Goal: Information Seeking & Learning: Learn about a topic

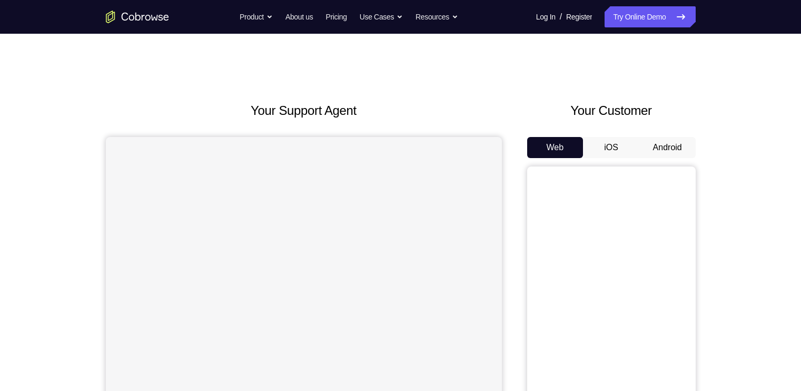
click at [654, 153] on button "Android" at bounding box center [667, 147] width 56 height 21
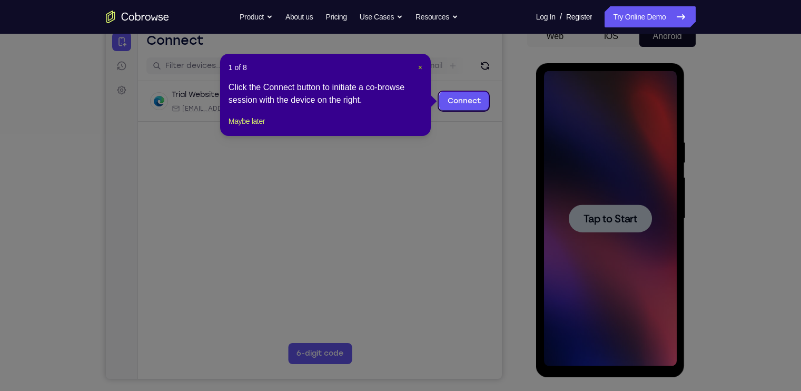
click at [420, 67] on span "×" at bounding box center [420, 67] width 4 height 8
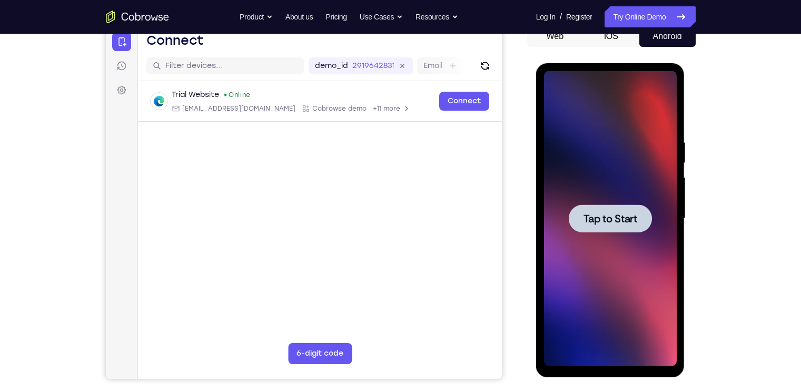
click at [623, 208] on div at bounding box center [610, 218] width 83 height 28
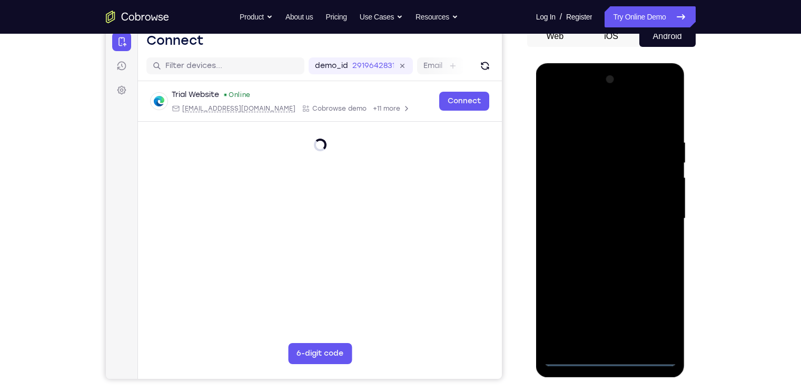
click at [607, 356] on div at bounding box center [610, 218] width 133 height 295
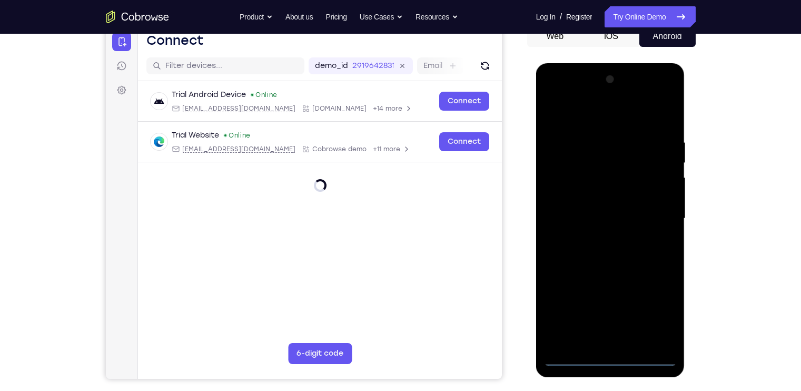
click at [653, 317] on div at bounding box center [610, 218] width 133 height 295
click at [556, 96] on div at bounding box center [610, 218] width 133 height 295
click at [566, 190] on div at bounding box center [610, 218] width 133 height 295
click at [615, 219] on div at bounding box center [610, 218] width 133 height 295
click at [606, 210] on div at bounding box center [610, 218] width 133 height 295
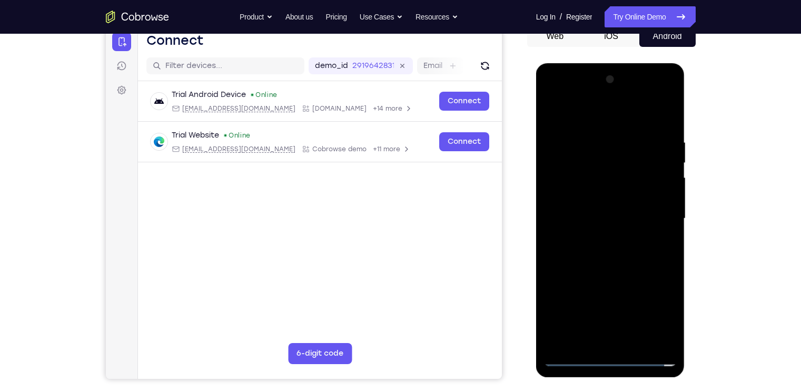
click at [629, 231] on div at bounding box center [610, 218] width 133 height 295
click at [590, 223] on div at bounding box center [610, 218] width 133 height 295
drag, startPoint x: 623, startPoint y: 235, endPoint x: 623, endPoint y: 203, distance: 32.1
click at [623, 203] on div at bounding box center [610, 218] width 133 height 295
click at [601, 239] on div at bounding box center [610, 218] width 133 height 295
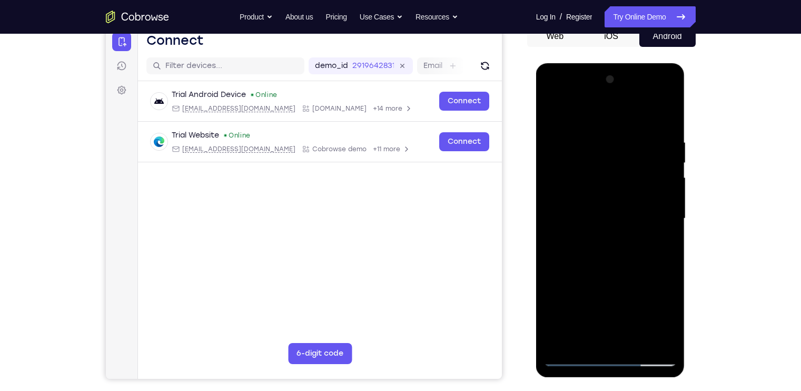
click at [620, 343] on div at bounding box center [610, 218] width 133 height 295
drag, startPoint x: 615, startPoint y: 303, endPoint x: 627, endPoint y: 192, distance: 111.2
click at [627, 192] on div at bounding box center [610, 218] width 133 height 295
drag, startPoint x: 629, startPoint y: 242, endPoint x: 616, endPoint y: 105, distance: 136.9
click at [616, 105] on div at bounding box center [610, 218] width 133 height 295
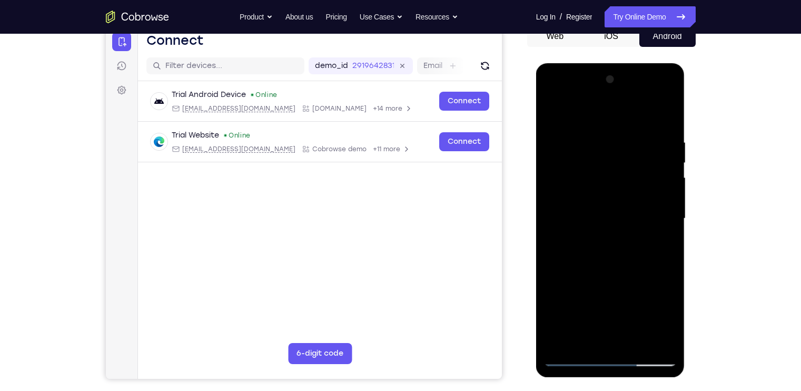
drag, startPoint x: 611, startPoint y: 268, endPoint x: 608, endPoint y: 98, distance: 170.6
click at [608, 98] on div at bounding box center [610, 218] width 133 height 295
drag, startPoint x: 632, startPoint y: 269, endPoint x: 616, endPoint y: 154, distance: 115.9
click at [616, 154] on div at bounding box center [610, 218] width 133 height 295
drag, startPoint x: 615, startPoint y: 258, endPoint x: 618, endPoint y: 86, distance: 172.2
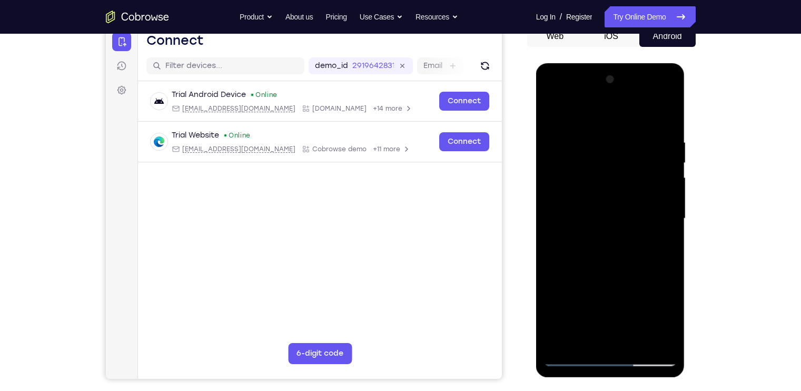
click at [618, 86] on div at bounding box center [610, 218] width 133 height 295
drag, startPoint x: 615, startPoint y: 268, endPoint x: 624, endPoint y: 155, distance: 113.5
click at [624, 155] on div at bounding box center [610, 218] width 133 height 295
drag, startPoint x: 605, startPoint y: 264, endPoint x: 619, endPoint y: 130, distance: 134.4
click at [619, 130] on div at bounding box center [610, 218] width 133 height 295
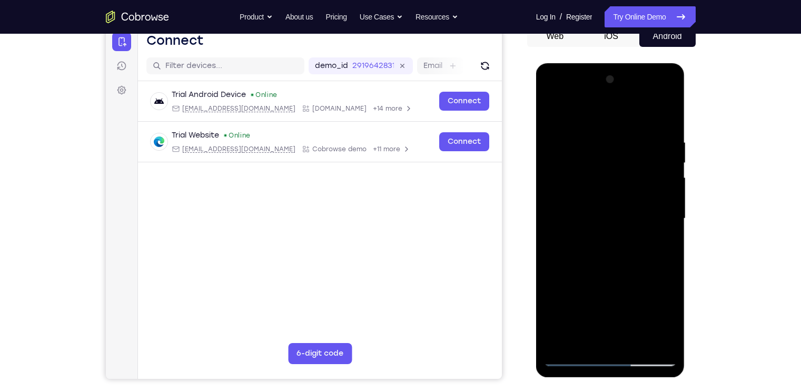
drag, startPoint x: 626, startPoint y: 269, endPoint x: 634, endPoint y: 129, distance: 140.2
click at [634, 129] on div at bounding box center [610, 218] width 133 height 295
drag, startPoint x: 620, startPoint y: 293, endPoint x: 621, endPoint y: 175, distance: 117.4
click at [621, 175] on div at bounding box center [610, 218] width 133 height 295
drag, startPoint x: 618, startPoint y: 251, endPoint x: 634, endPoint y: 125, distance: 127.3
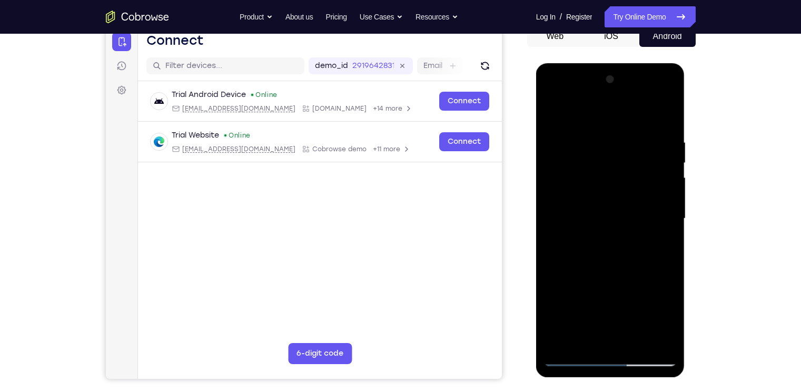
click at [634, 125] on div at bounding box center [610, 218] width 133 height 295
drag, startPoint x: 611, startPoint y: 153, endPoint x: 611, endPoint y: 409, distance: 255.3
click at [611, 379] on html "Online web based iOS Simulators and Android Emulators. Run iPhone, iPad, Mobile…" at bounding box center [611, 221] width 150 height 316
drag, startPoint x: 625, startPoint y: 176, endPoint x: 616, endPoint y: 425, distance: 248.7
click at [616, 379] on html "Online web based iOS Simulators and Android Emulators. Run iPhone, iPad, Mobile…" at bounding box center [611, 221] width 150 height 316
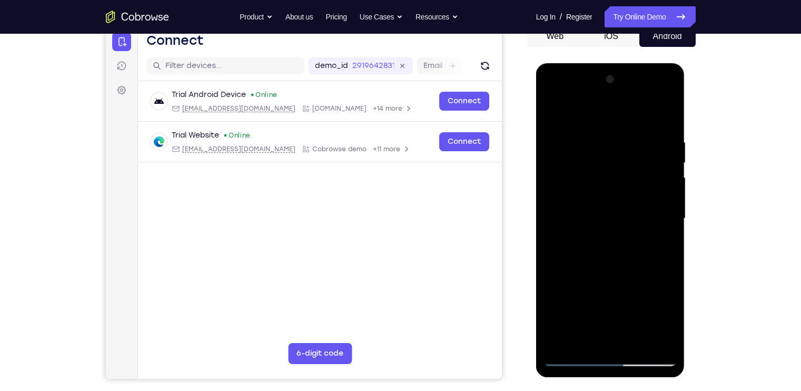
drag, startPoint x: 615, startPoint y: 130, endPoint x: 695, endPoint y: 386, distance: 268.4
click at [686, 379] on html "Online web based iOS Simulators and Android Emulators. Run iPhone, iPad, Mobile…" at bounding box center [611, 221] width 150 height 316
click at [577, 129] on div at bounding box center [610, 218] width 133 height 295
drag, startPoint x: 594, startPoint y: 302, endPoint x: 604, endPoint y: 203, distance: 100.0
click at [604, 203] on div at bounding box center [610, 218] width 133 height 295
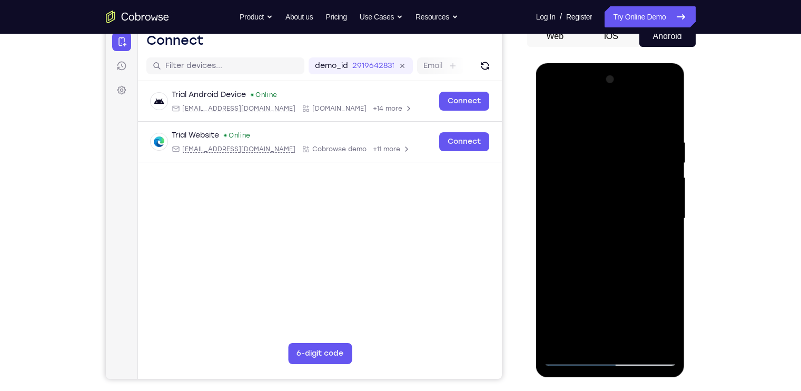
drag, startPoint x: 602, startPoint y: 285, endPoint x: 601, endPoint y: 166, distance: 119.0
click at [601, 166] on div at bounding box center [610, 218] width 133 height 295
click at [588, 263] on div at bounding box center [610, 218] width 133 height 295
drag, startPoint x: 619, startPoint y: 297, endPoint x: 640, endPoint y: 89, distance: 209.0
click at [640, 89] on div at bounding box center [610, 218] width 133 height 295
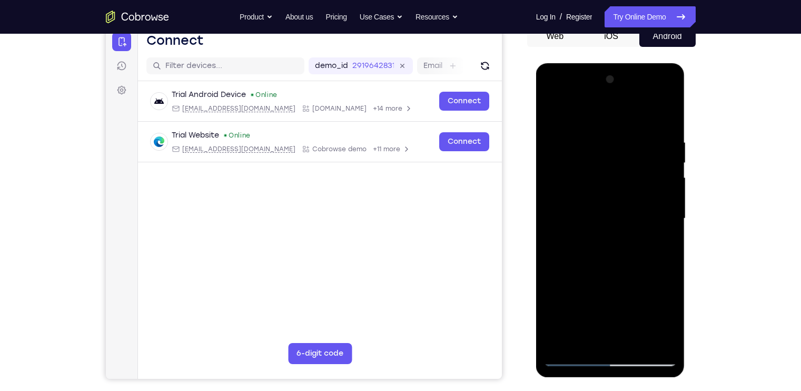
drag, startPoint x: 625, startPoint y: 283, endPoint x: 625, endPoint y: 119, distance: 164.2
click at [625, 119] on div at bounding box center [610, 218] width 133 height 295
click at [661, 214] on div at bounding box center [610, 218] width 133 height 295
drag, startPoint x: 590, startPoint y: 274, endPoint x: 596, endPoint y: 207, distance: 67.2
click at [596, 207] on div at bounding box center [610, 218] width 133 height 295
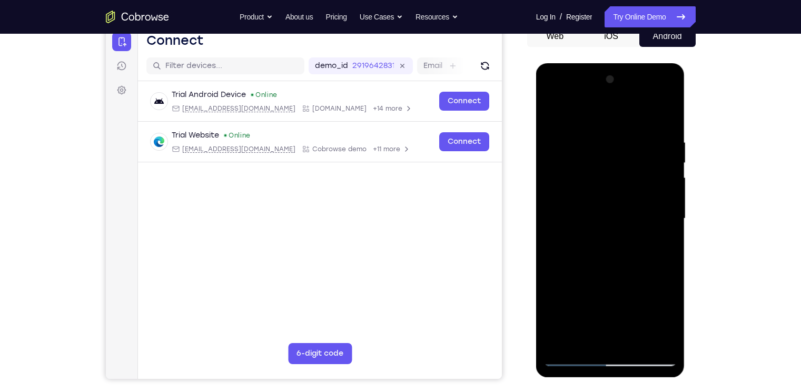
drag, startPoint x: 613, startPoint y: 247, endPoint x: 615, endPoint y: 350, distance: 102.1
click at [615, 350] on div at bounding box center [610, 218] width 133 height 295
click at [671, 111] on div at bounding box center [610, 218] width 133 height 295
drag, startPoint x: 641, startPoint y: 165, endPoint x: 617, endPoint y: 425, distance: 261.1
click at [617, 379] on html "Online web based iOS Simulators and Android Emulators. Run iPhone, iPad, Mobile…" at bounding box center [611, 221] width 150 height 316
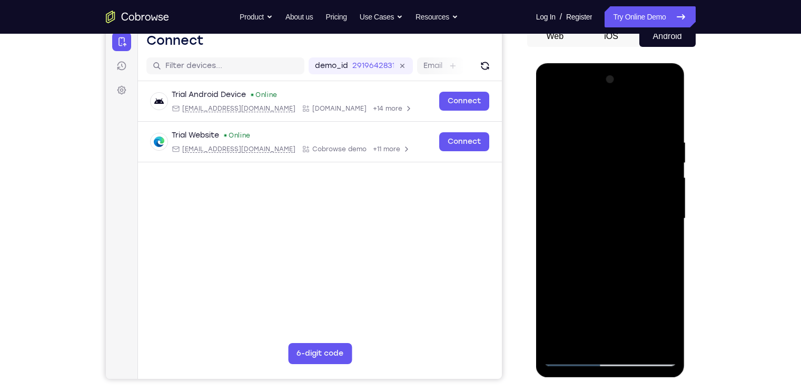
click at [670, 112] on div at bounding box center [610, 218] width 133 height 295
click at [666, 124] on div at bounding box center [610, 218] width 133 height 295
drag, startPoint x: 634, startPoint y: 294, endPoint x: 636, endPoint y: 265, distance: 28.5
click at [636, 265] on div at bounding box center [610, 218] width 133 height 295
drag, startPoint x: 630, startPoint y: 290, endPoint x: 639, endPoint y: 78, distance: 211.3
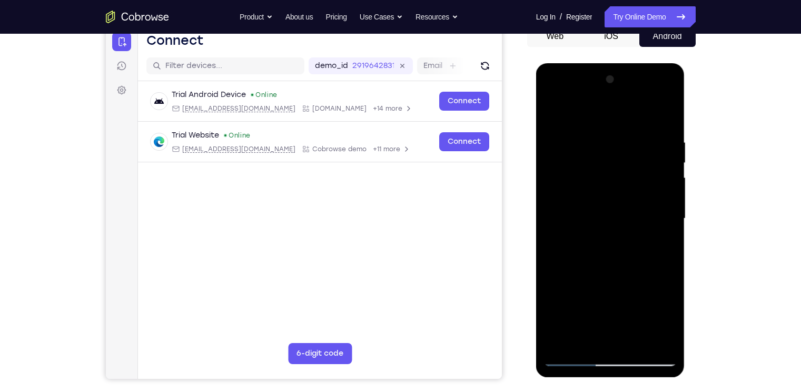
click at [639, 78] on div at bounding box center [610, 218] width 133 height 295
drag, startPoint x: 632, startPoint y: 261, endPoint x: 635, endPoint y: 161, distance: 100.1
click at [635, 161] on div at bounding box center [610, 218] width 133 height 295
drag, startPoint x: 625, startPoint y: 265, endPoint x: 640, endPoint y: 75, distance: 191.1
click at [640, 75] on div at bounding box center [610, 218] width 133 height 295
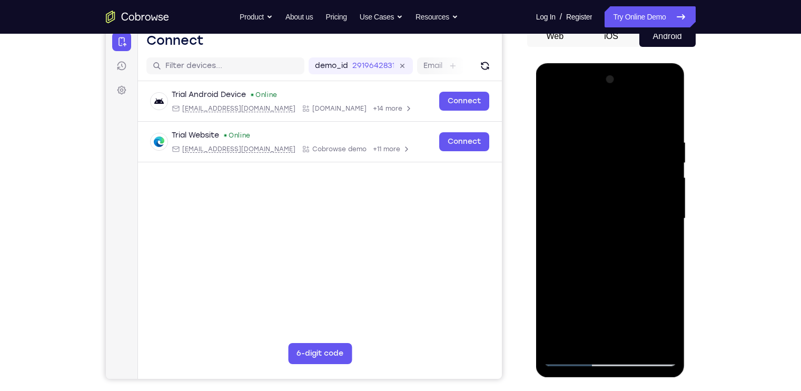
drag, startPoint x: 592, startPoint y: 215, endPoint x: 592, endPoint y: 297, distance: 81.6
click at [592, 297] on div at bounding box center [610, 218] width 133 height 295
drag, startPoint x: 578, startPoint y: 189, endPoint x: 671, endPoint y: 174, distance: 94.3
click at [671, 174] on div at bounding box center [610, 218] width 133 height 295
drag, startPoint x: 569, startPoint y: 190, endPoint x: 661, endPoint y: 183, distance: 92.3
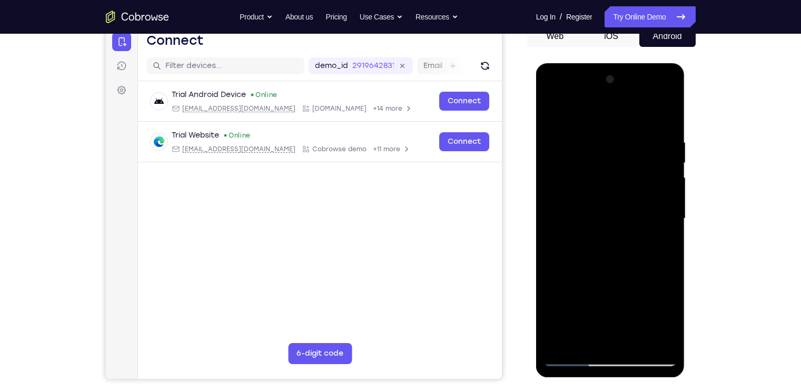
click at [661, 183] on div at bounding box center [610, 218] width 133 height 295
drag, startPoint x: 619, startPoint y: 292, endPoint x: 632, endPoint y: 150, distance: 143.3
click at [632, 150] on div at bounding box center [610, 218] width 133 height 295
drag, startPoint x: 600, startPoint y: 271, endPoint x: 610, endPoint y: 158, distance: 112.6
click at [610, 158] on div at bounding box center [610, 218] width 133 height 295
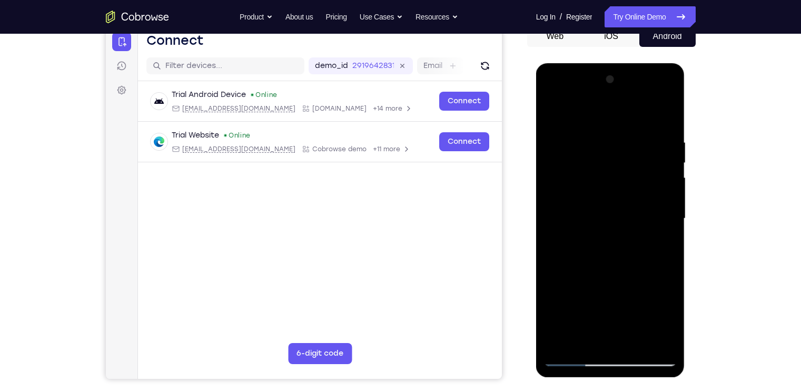
drag, startPoint x: 605, startPoint y: 296, endPoint x: 627, endPoint y: 134, distance: 163.6
click at [627, 134] on div at bounding box center [610, 218] width 133 height 295
drag, startPoint x: 590, startPoint y: 289, endPoint x: 604, endPoint y: 116, distance: 173.3
click at [604, 116] on div at bounding box center [610, 218] width 133 height 295
